Goal: Transaction & Acquisition: Purchase product/service

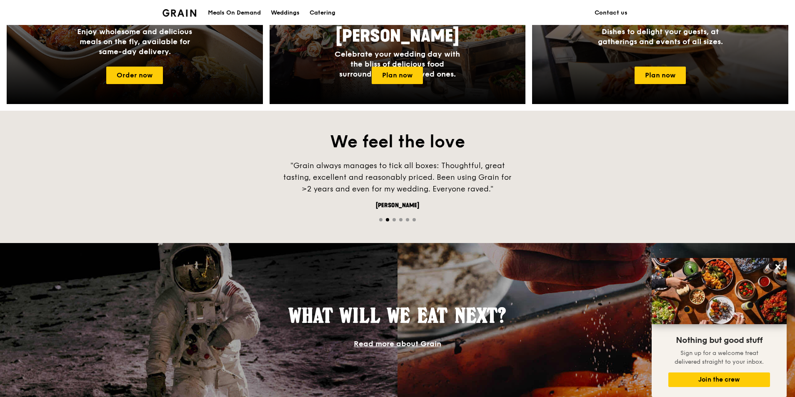
scroll to position [283, 0]
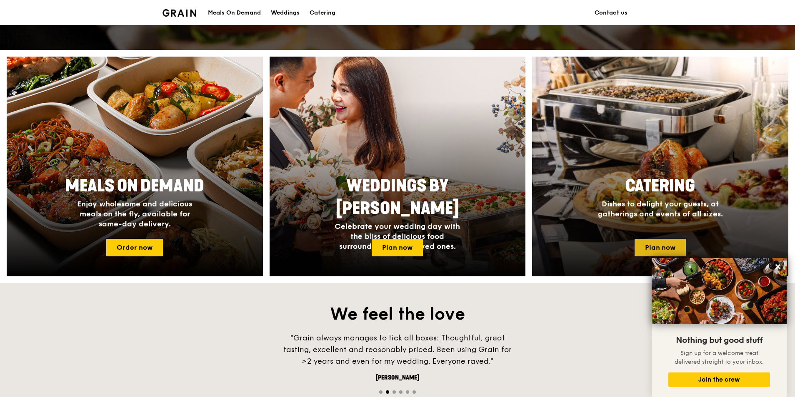
click at [664, 247] on link "Plan now" at bounding box center [659, 247] width 51 height 17
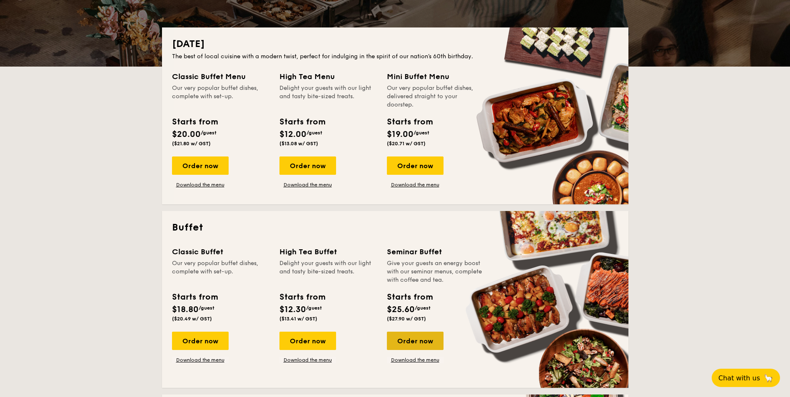
scroll to position [375, 0]
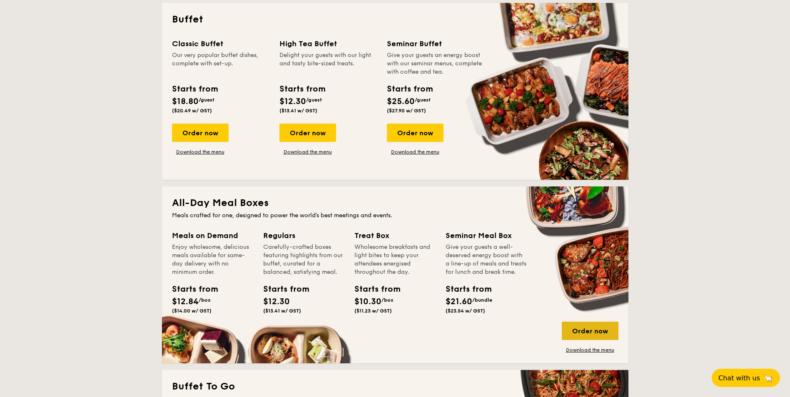
click at [580, 324] on div "Order now" at bounding box center [590, 331] width 57 height 18
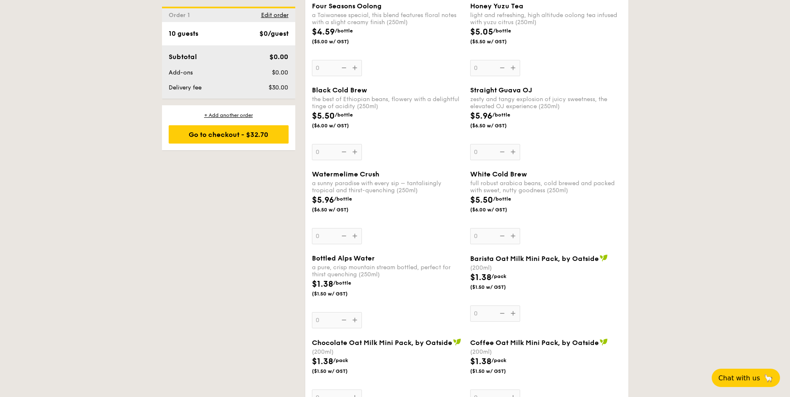
scroll to position [1416, 0]
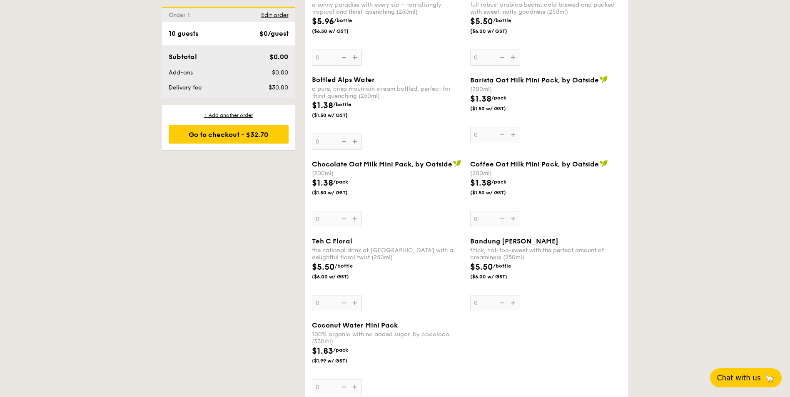
click at [735, 375] on span "Chat with us" at bounding box center [739, 378] width 44 height 8
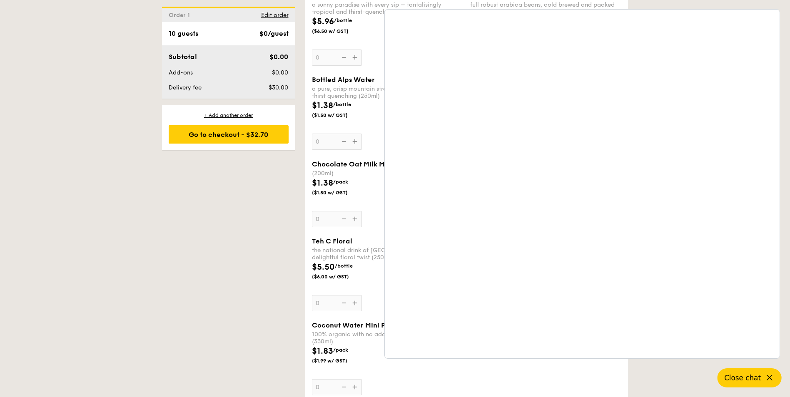
drag, startPoint x: 112, startPoint y: 341, endPoint x: 115, endPoint y: 337, distance: 5.6
click at [772, 375] on icon at bounding box center [770, 378] width 10 height 10
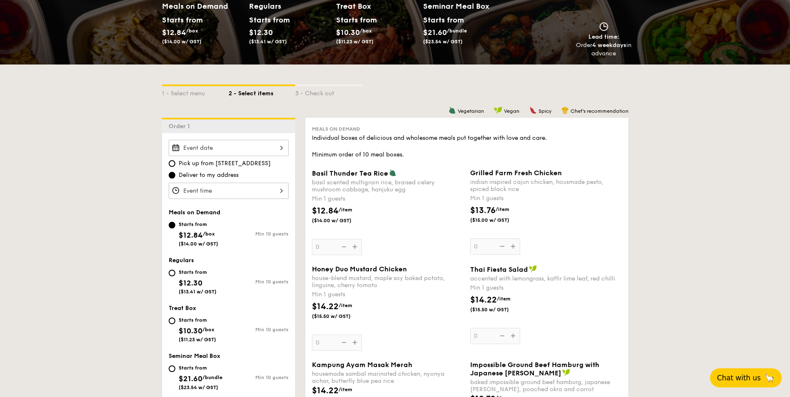
scroll to position [125, 0]
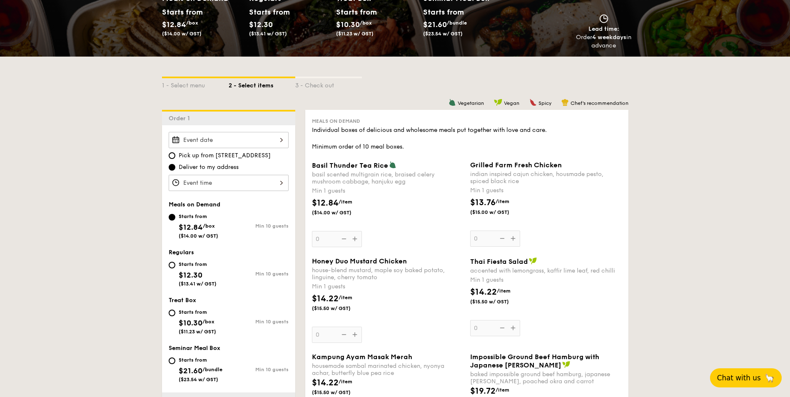
click at [239, 141] on input "Basil Thunder Tea [PERSON_NAME] scented multigrain rice, braised celery mushroo…" at bounding box center [229, 140] width 120 height 16
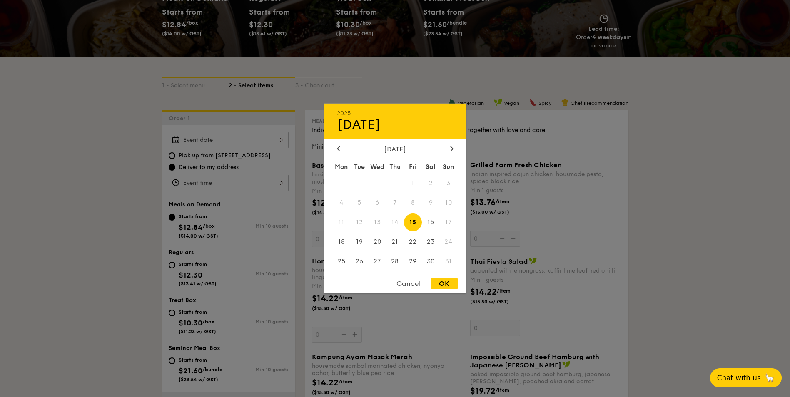
click at [371, 226] on span "13" at bounding box center [377, 223] width 18 height 18
click at [492, 90] on div at bounding box center [395, 198] width 790 height 397
